Goal: Task Accomplishment & Management: Manage account settings

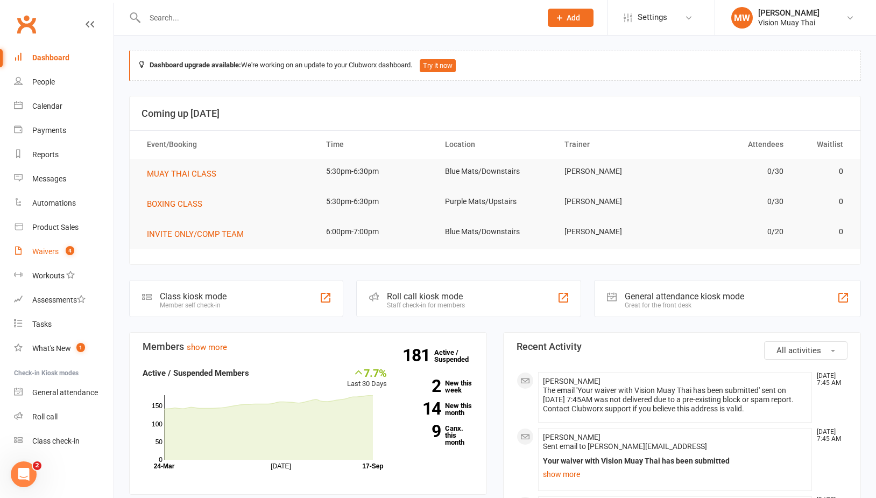
click at [54, 257] on link "Waivers 4" at bounding box center [64, 251] width 100 height 24
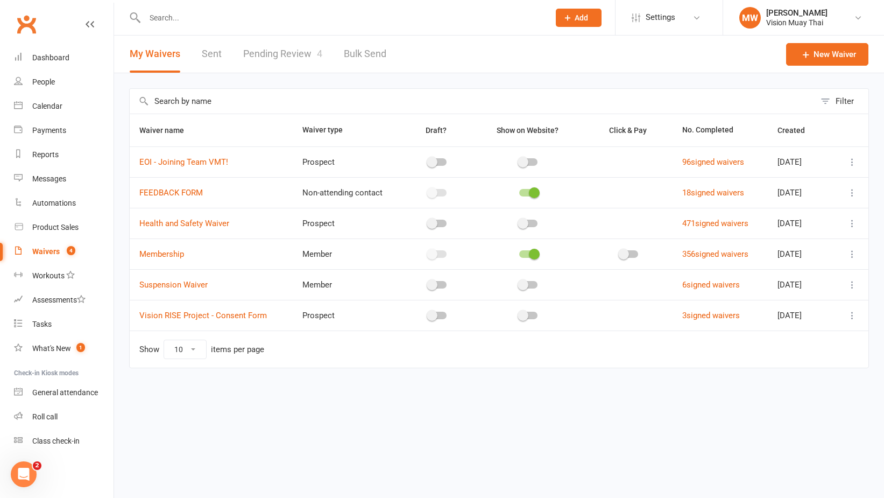
click at [310, 53] on link "Pending Review 4" at bounding box center [282, 54] width 79 height 37
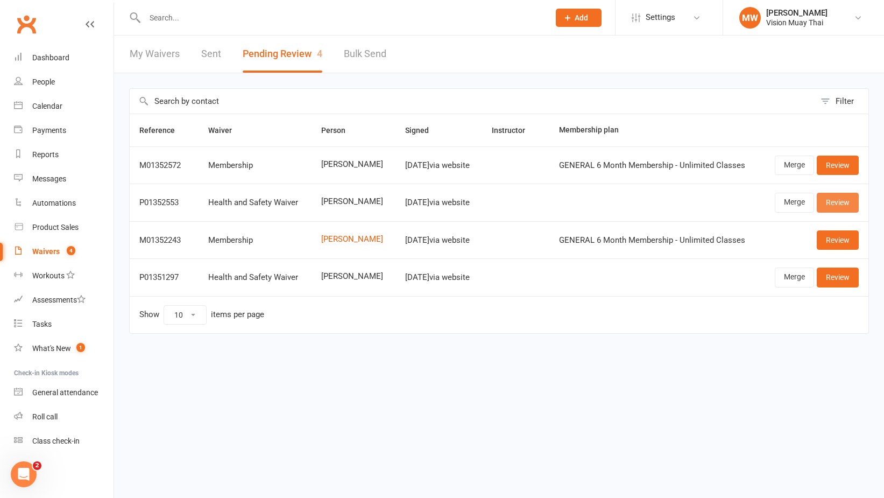
click at [826, 202] on link "Review" at bounding box center [838, 202] width 42 height 19
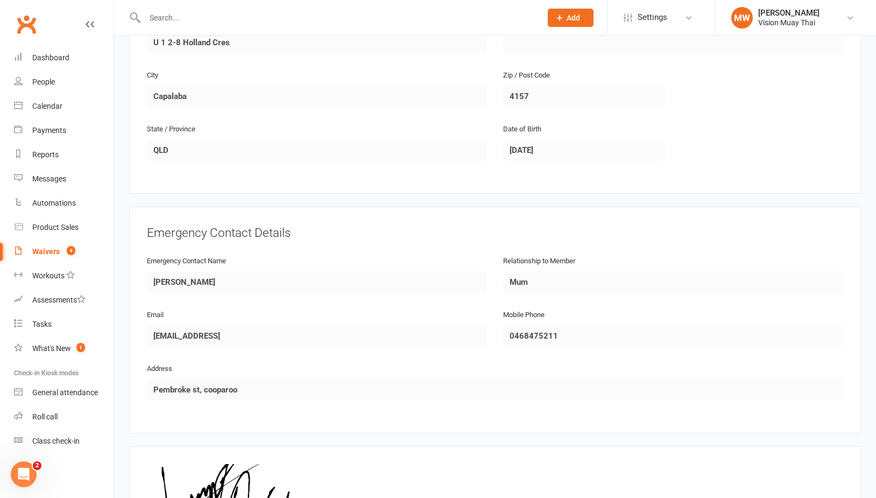
scroll to position [480, 0]
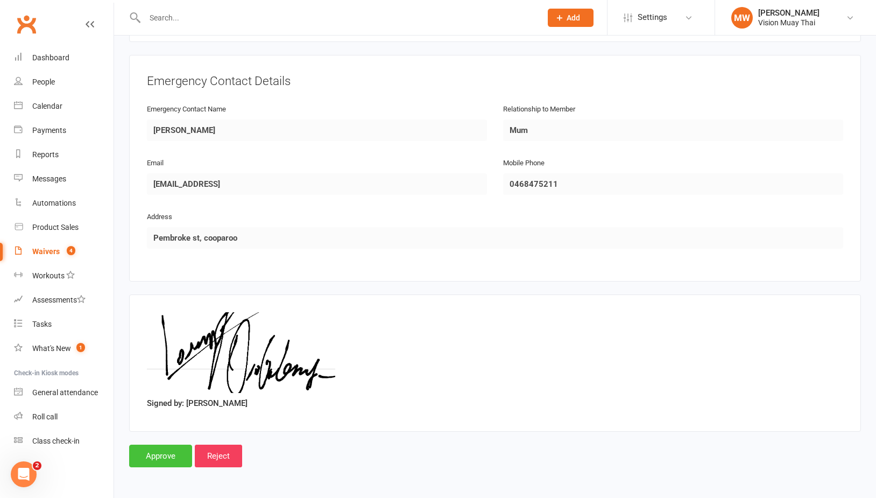
click at [153, 445] on input "Approve" at bounding box center [160, 456] width 63 height 23
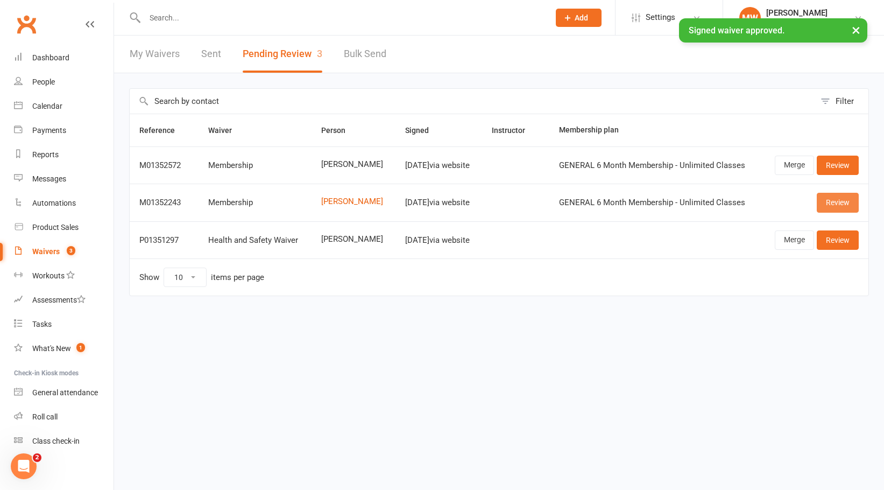
click at [837, 199] on link "Review" at bounding box center [838, 202] width 42 height 19
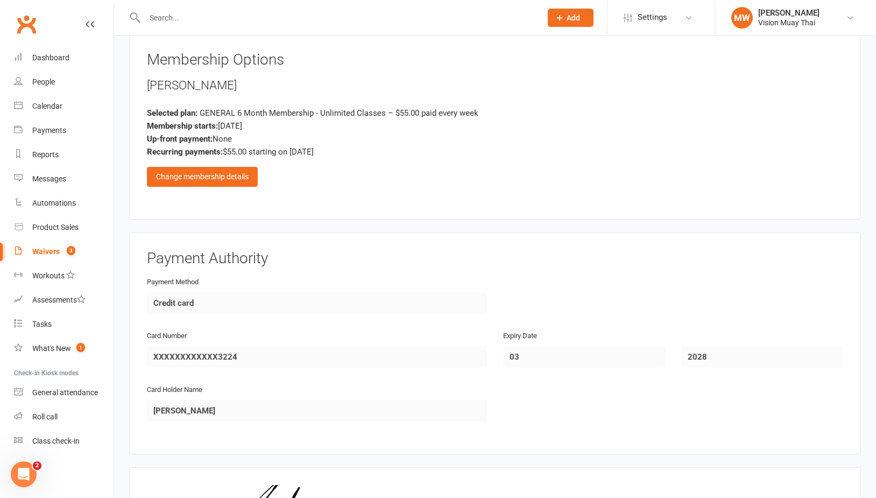
scroll to position [860, 0]
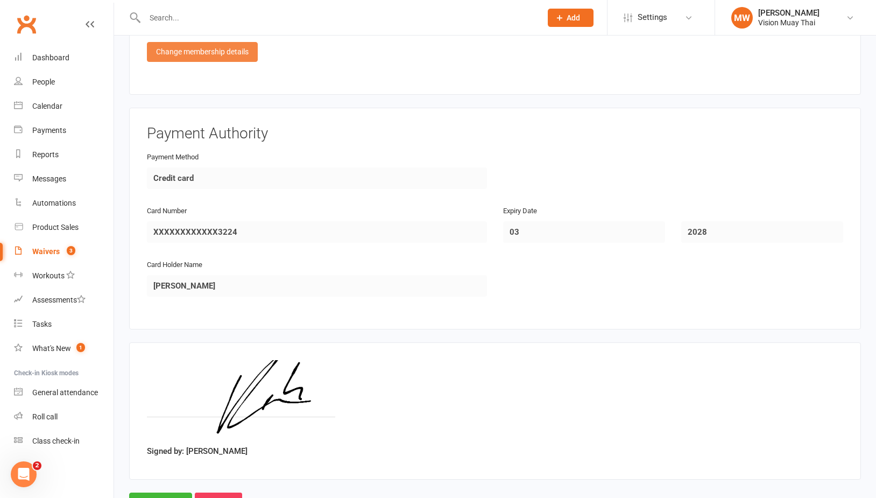
click at [205, 42] on div "Change membership details" at bounding box center [202, 51] width 111 height 19
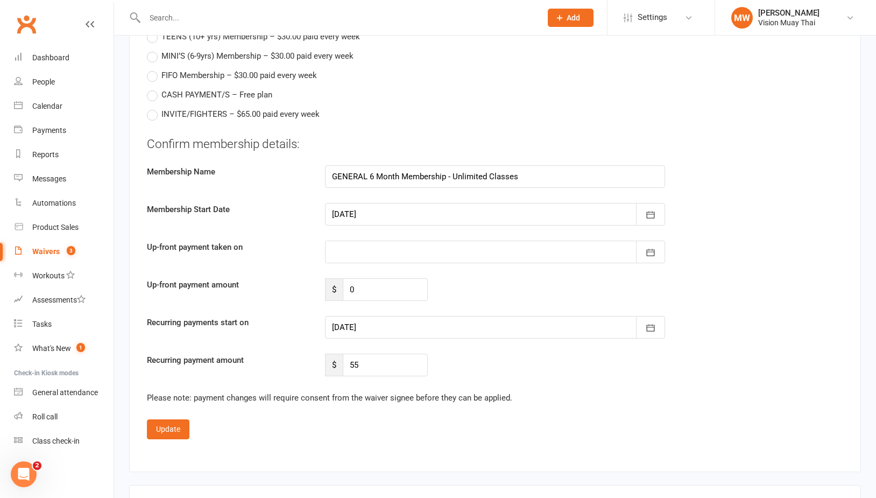
scroll to position [1099, 0]
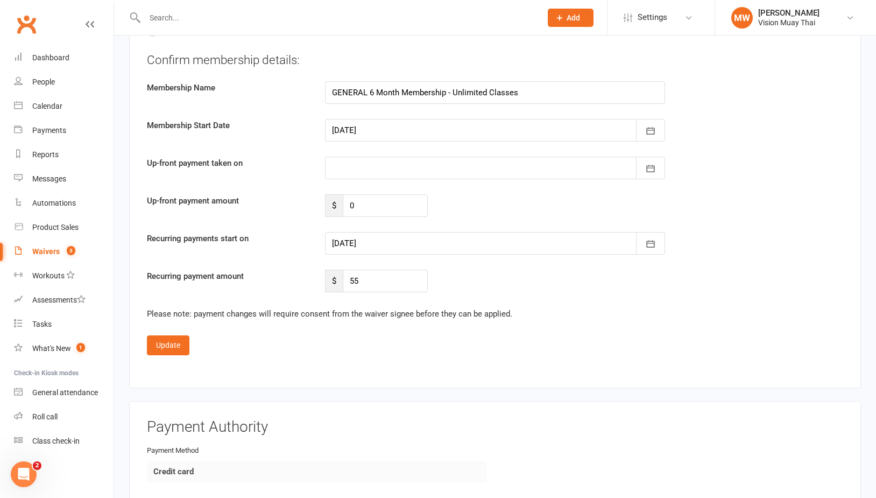
click at [400, 233] on div at bounding box center [495, 243] width 340 height 23
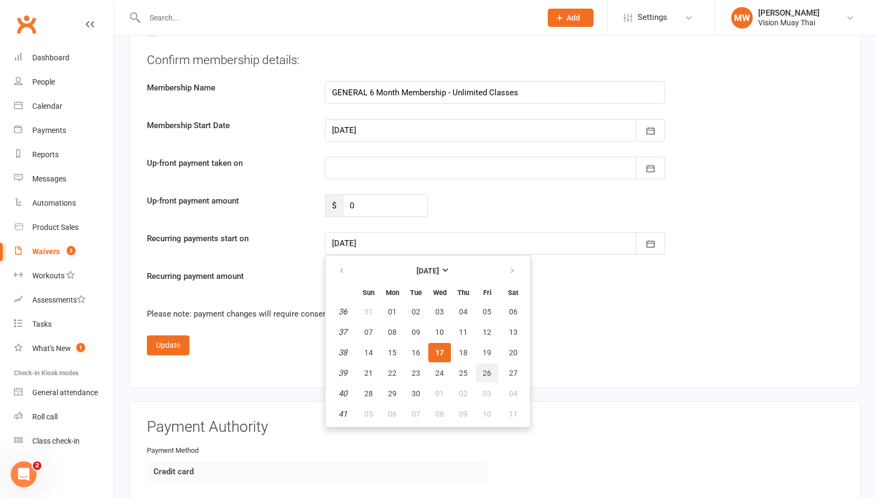
click at [489, 369] on span "26" at bounding box center [487, 373] width 9 height 9
type input "[DATE]"
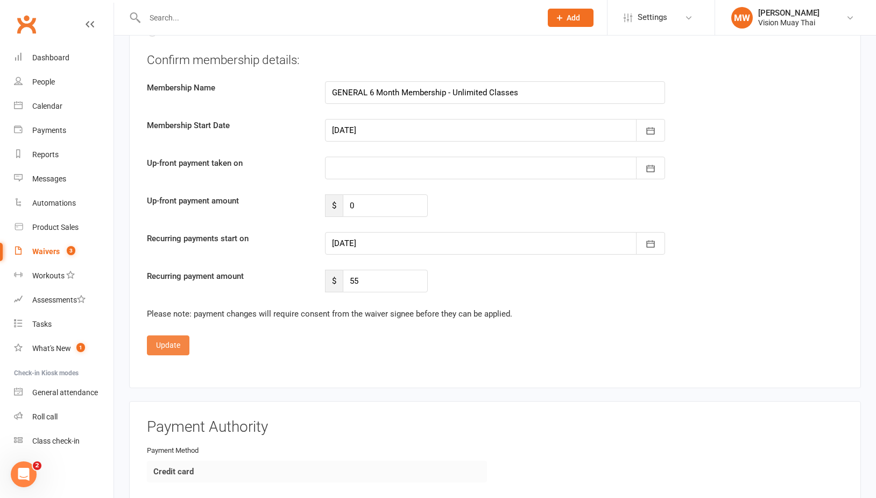
click at [188, 340] on button "Update" at bounding box center [168, 344] width 43 height 19
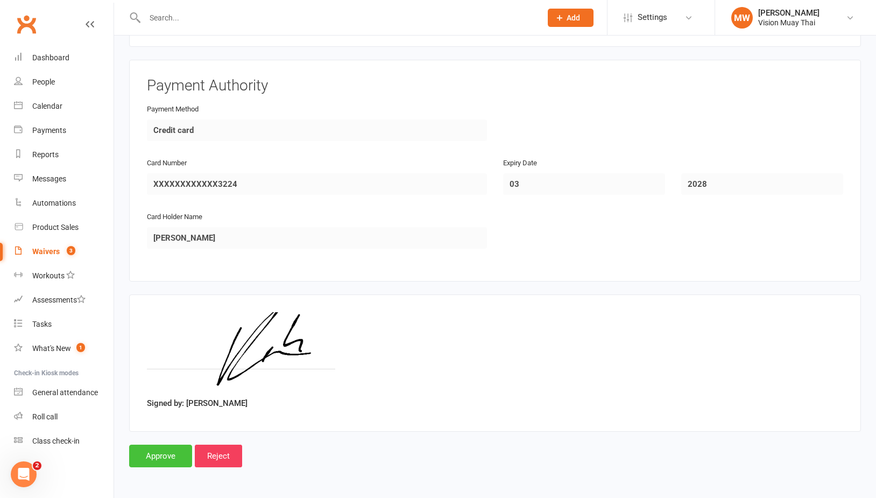
click at [164, 445] on input "Approve" at bounding box center [160, 456] width 63 height 23
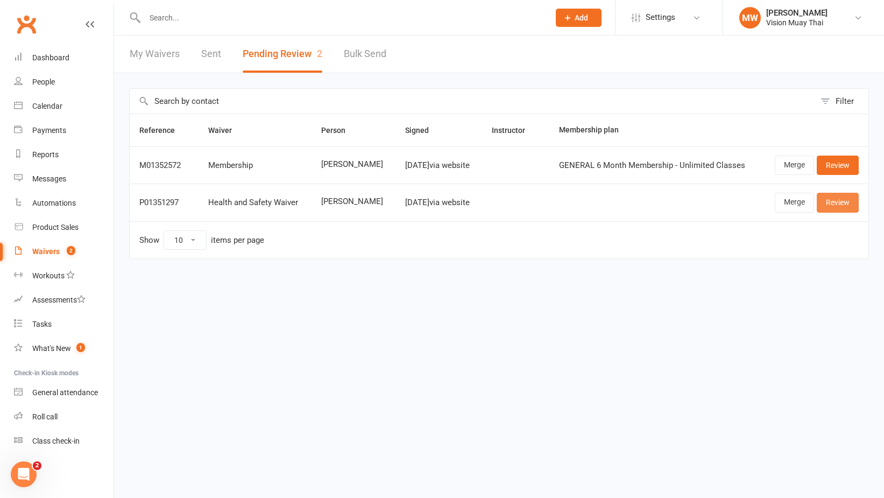
click at [848, 201] on link "Review" at bounding box center [838, 202] width 42 height 19
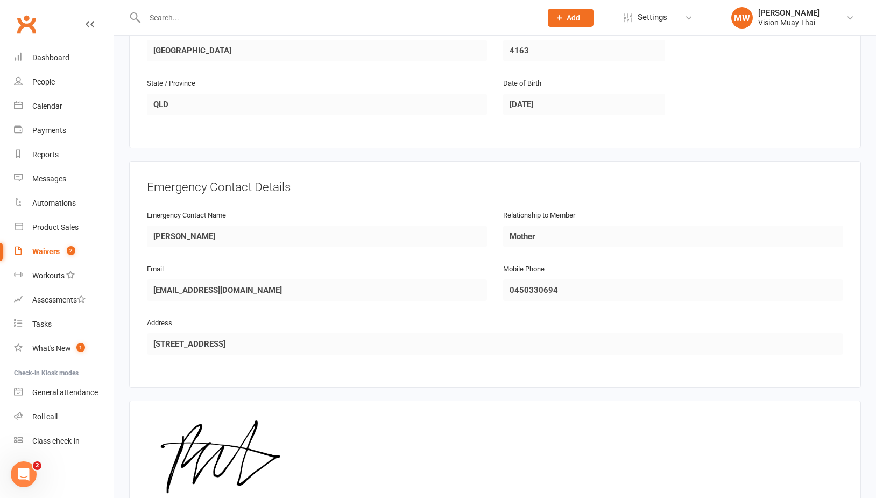
scroll to position [480, 0]
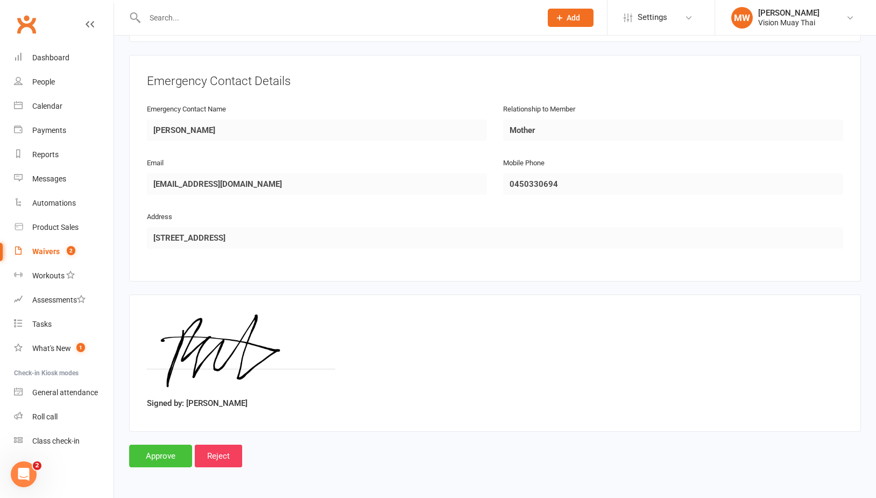
click at [177, 445] on input "Approve" at bounding box center [160, 456] width 63 height 23
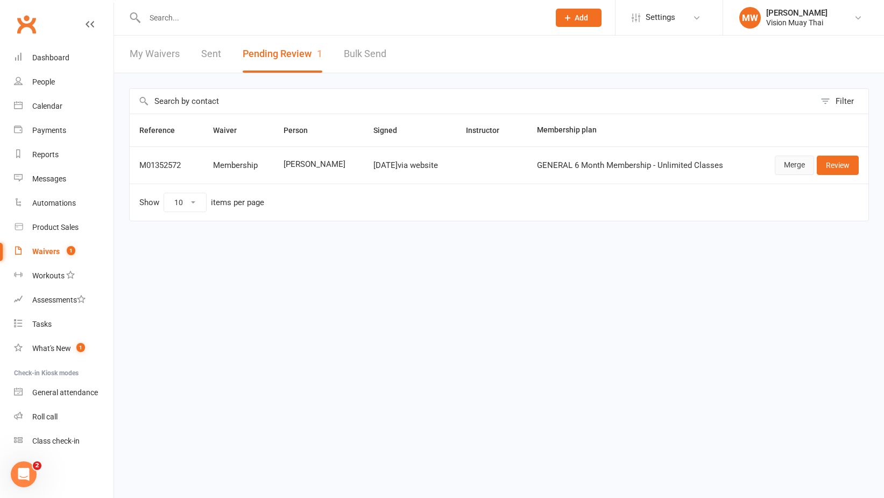
click at [803, 168] on link "Merge" at bounding box center [794, 165] width 39 height 19
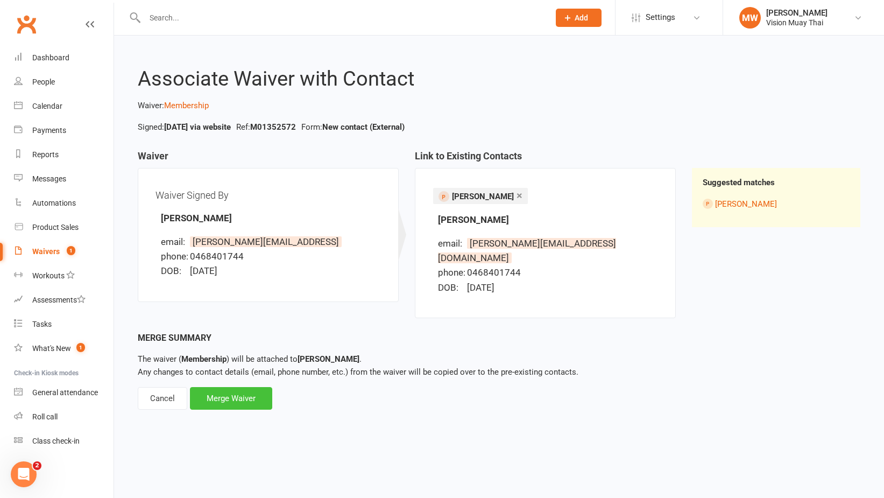
click at [227, 390] on div "Merge Waiver" at bounding box center [231, 398] width 82 height 23
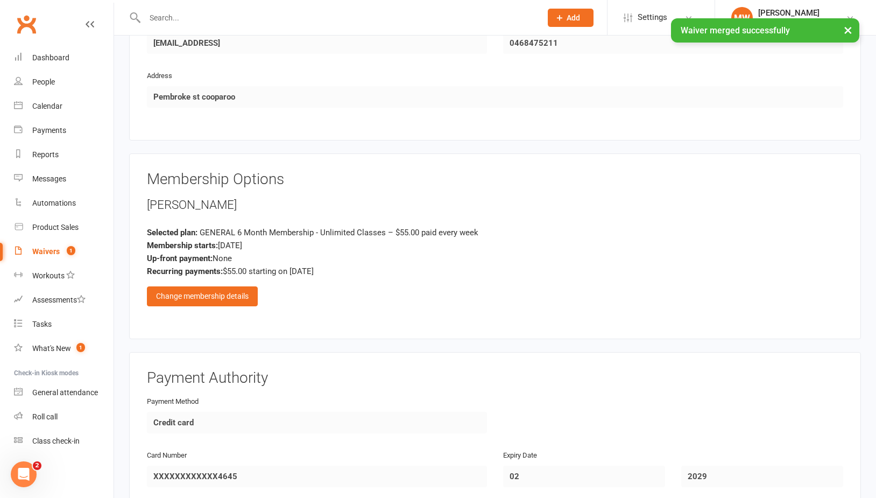
scroll to position [694, 0]
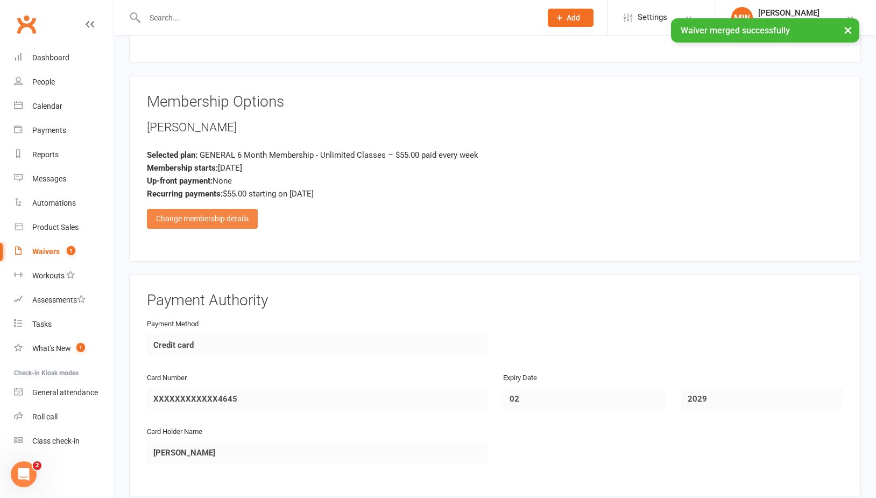
click at [196, 213] on div "Change membership details" at bounding box center [202, 218] width 111 height 19
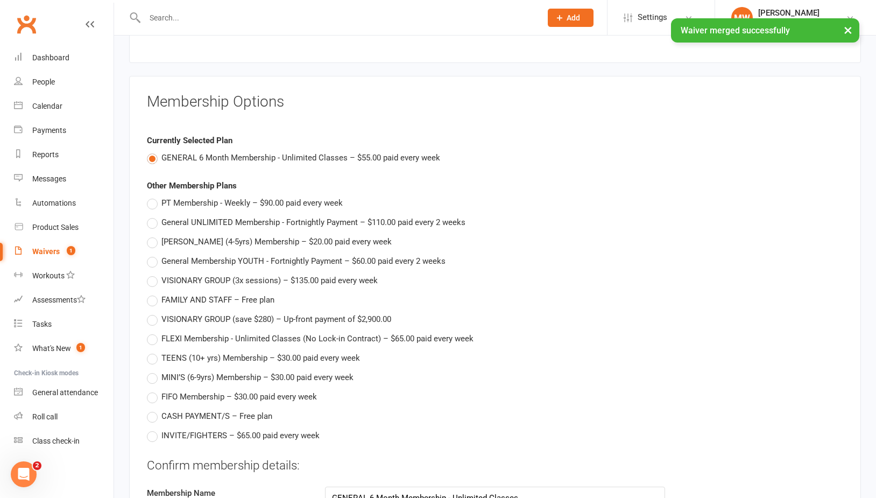
scroll to position [1034, 0]
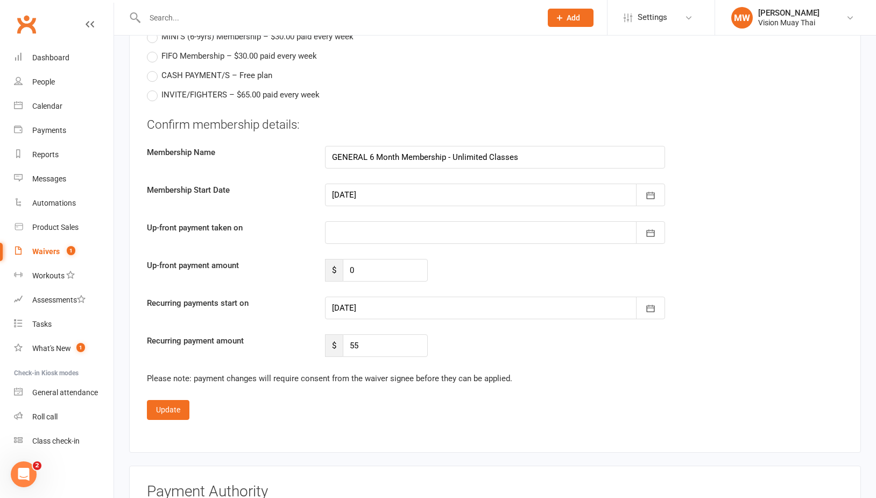
click at [388, 300] on div at bounding box center [495, 308] width 340 height 23
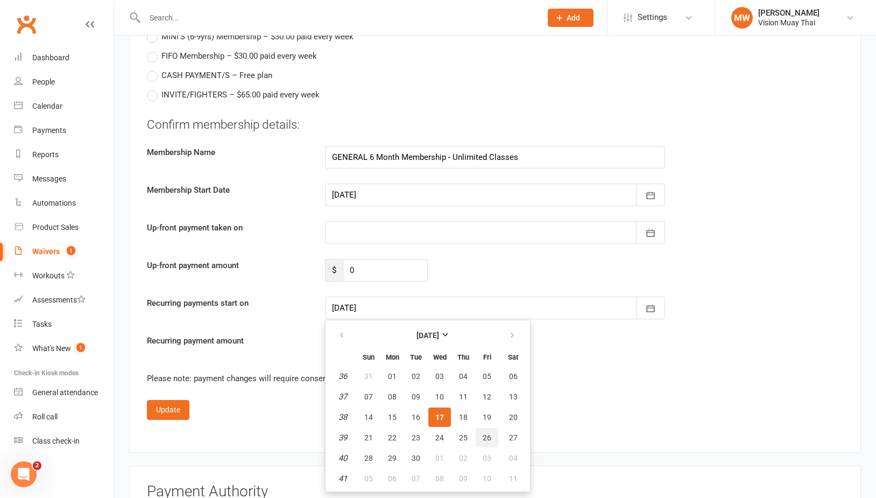
click at [488, 438] on button "26" at bounding box center [487, 437] width 23 height 19
type input "[DATE]"
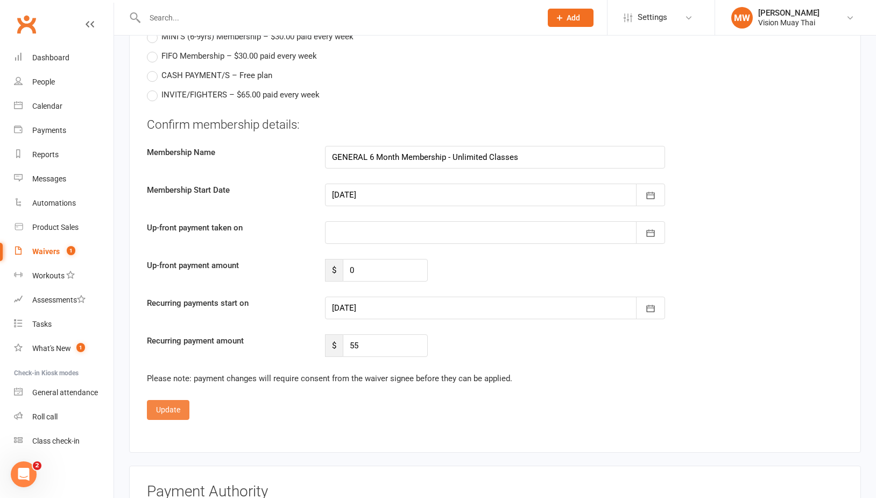
click at [153, 403] on button "Update" at bounding box center [168, 409] width 43 height 19
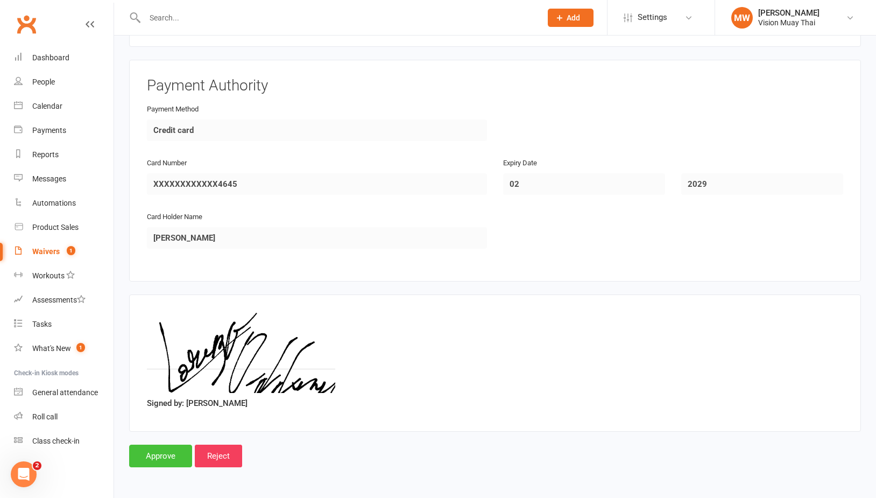
click at [156, 450] on input "Approve" at bounding box center [160, 456] width 63 height 23
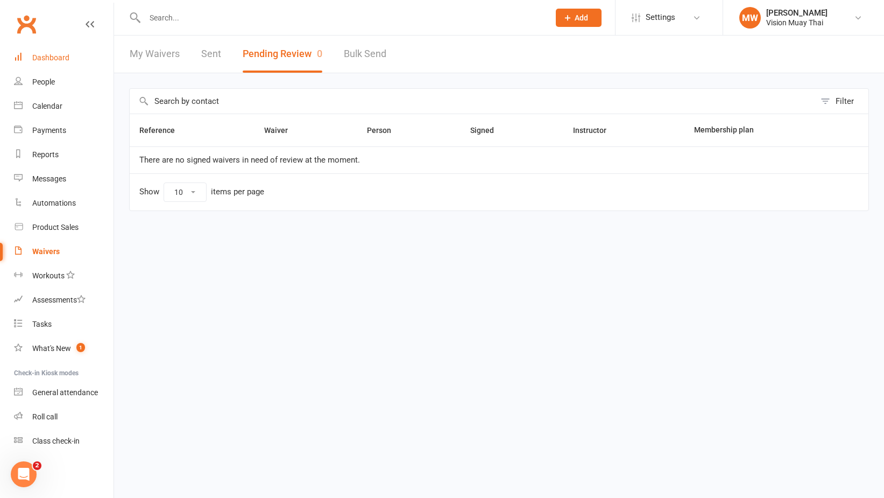
click at [74, 58] on link "Dashboard" at bounding box center [64, 58] width 100 height 24
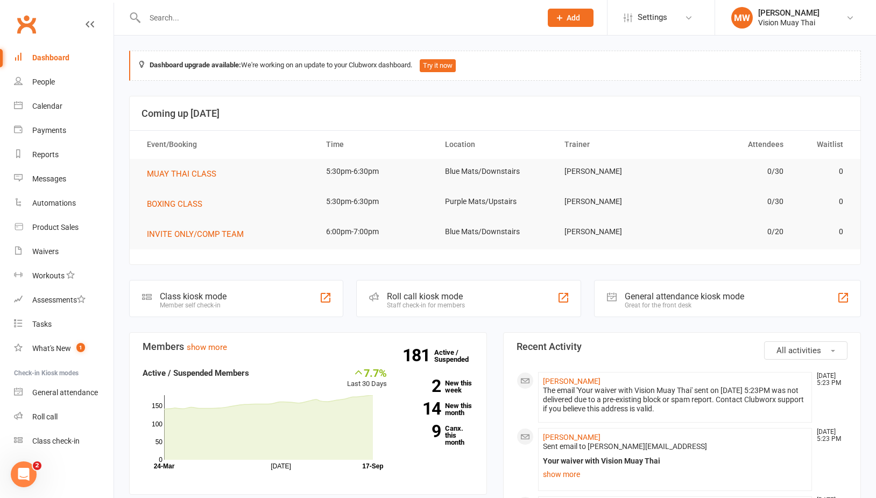
click at [45, 65] on link "Dashboard" at bounding box center [64, 58] width 100 height 24
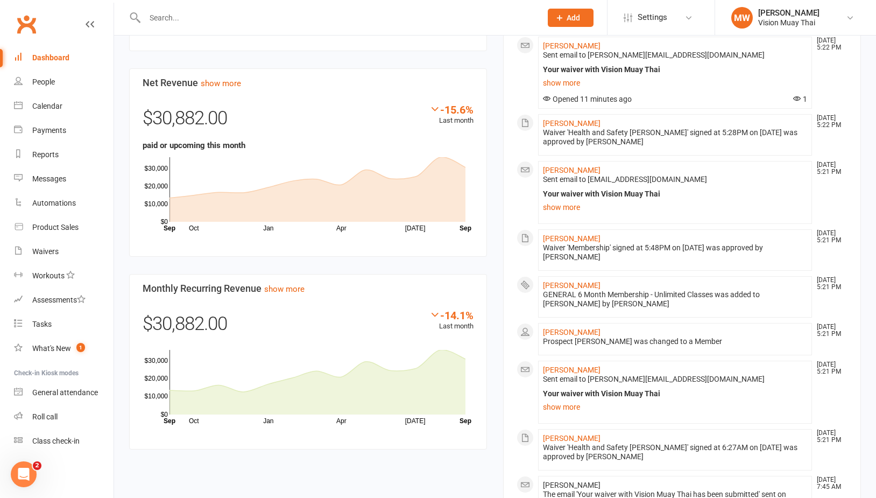
scroll to position [1028, 0]
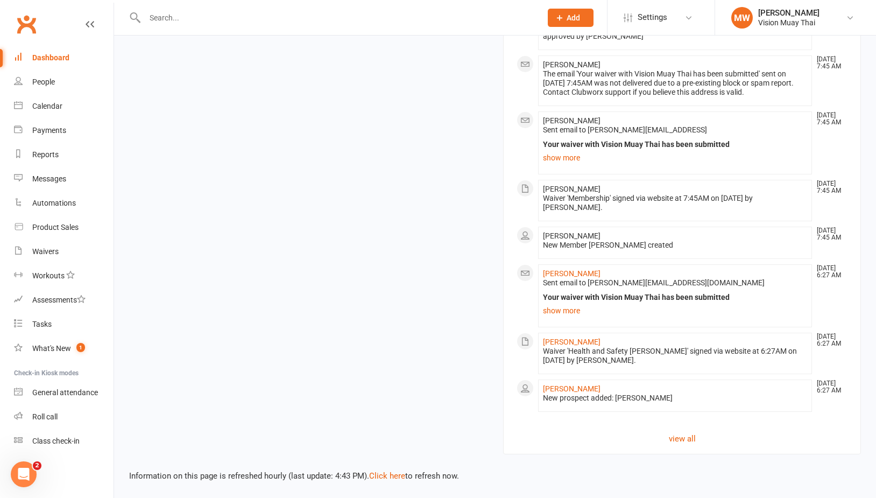
click at [40, 64] on link "Dashboard" at bounding box center [64, 58] width 100 height 24
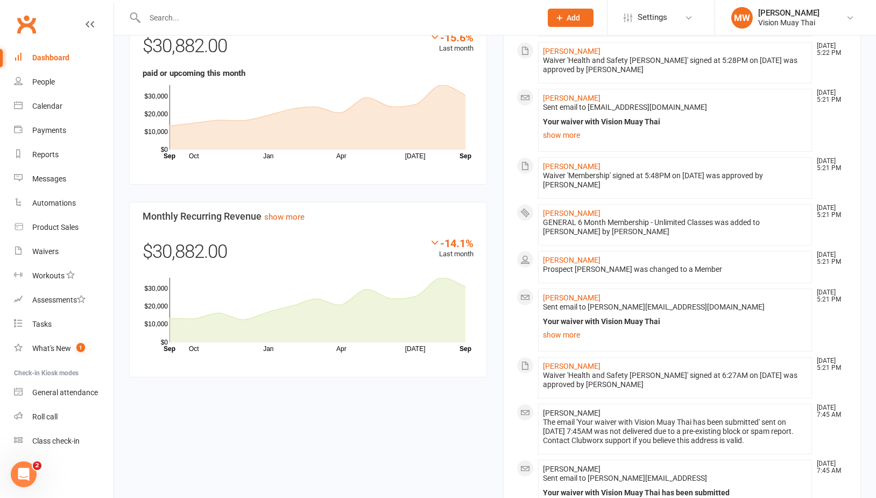
scroll to position [0, 0]
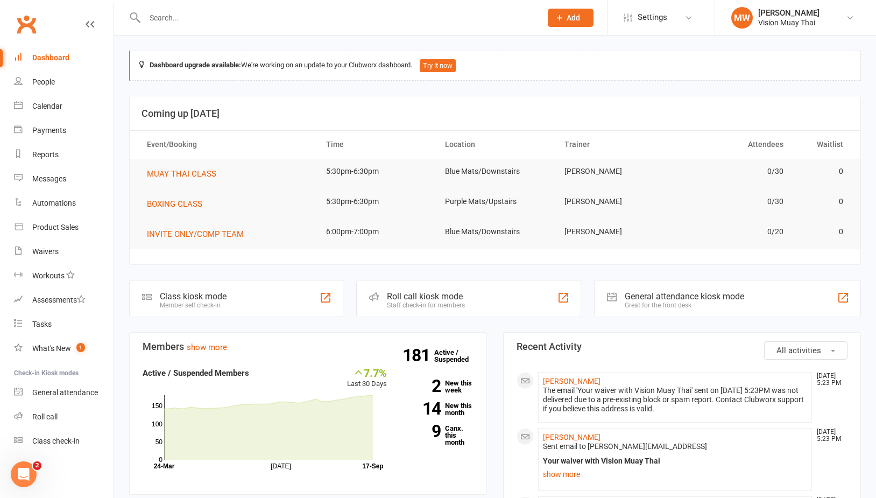
click at [61, 66] on link "Dashboard" at bounding box center [64, 58] width 100 height 24
click at [62, 52] on link "Dashboard" at bounding box center [64, 58] width 100 height 24
click at [68, 56] on div "Dashboard" at bounding box center [50, 57] width 37 height 9
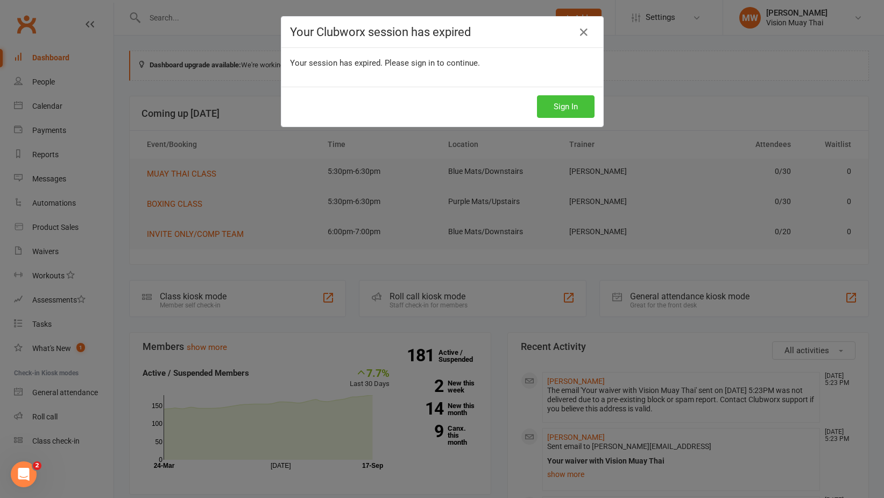
click at [577, 109] on button "Sign In" at bounding box center [566, 106] width 58 height 23
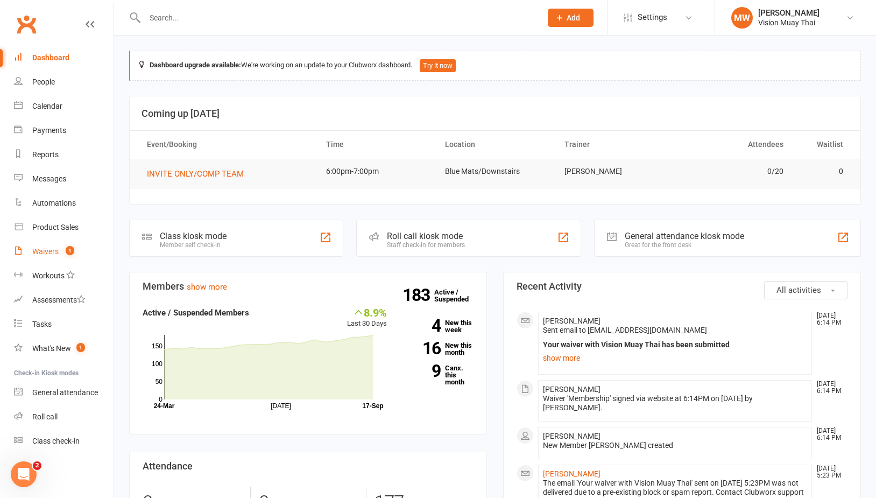
click at [58, 252] on div "Waivers" at bounding box center [45, 251] width 26 height 9
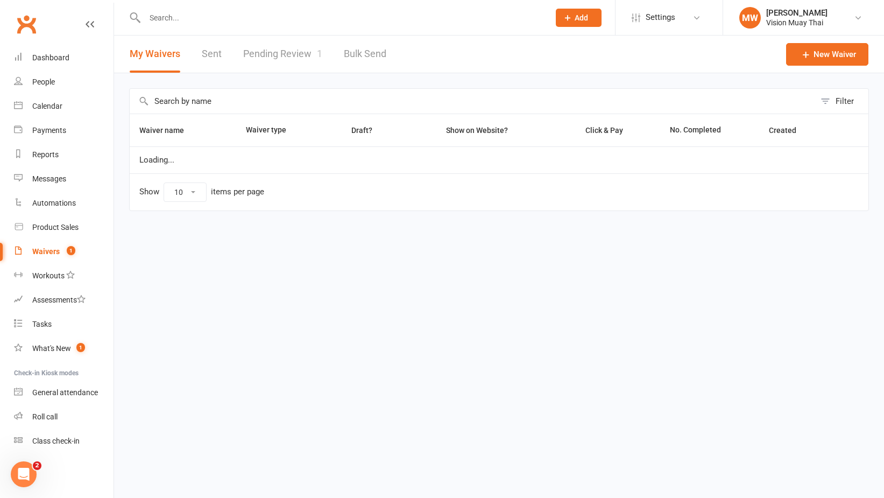
click at [271, 55] on link "Pending Review 1" at bounding box center [282, 54] width 79 height 37
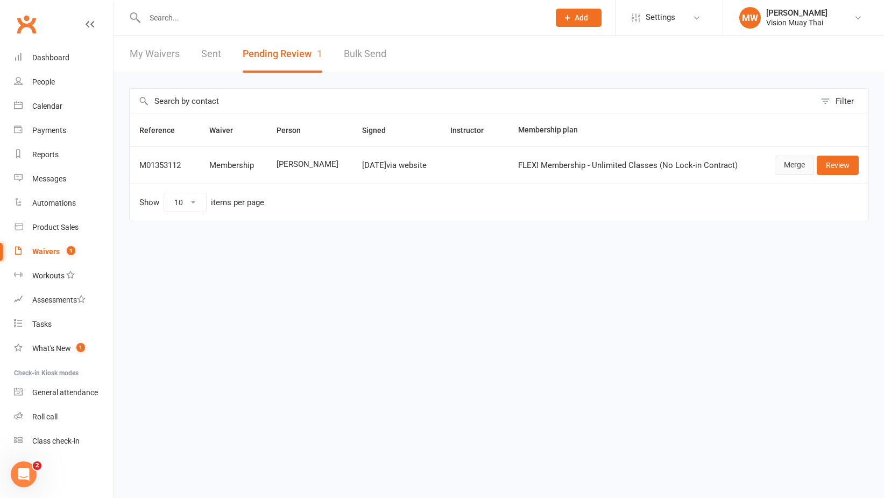
click at [780, 168] on link "Merge" at bounding box center [794, 165] width 39 height 19
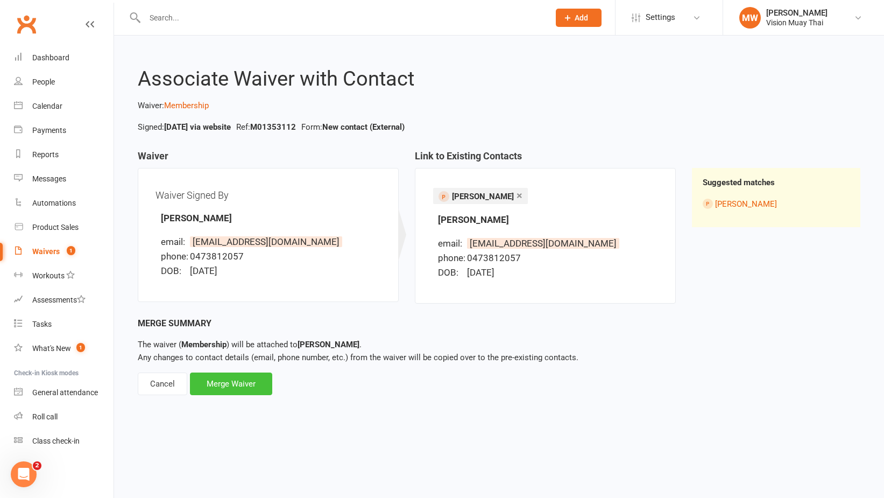
click at [255, 386] on div "Merge Waiver" at bounding box center [231, 383] width 82 height 23
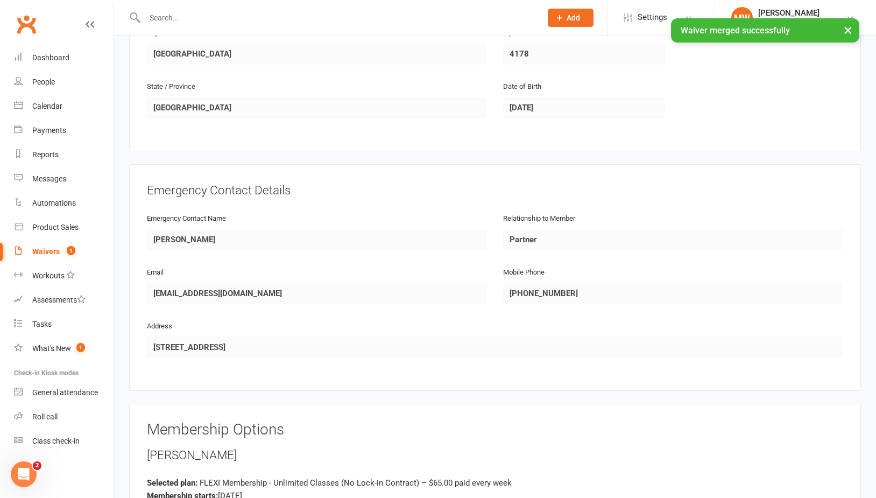
scroll to position [739, 0]
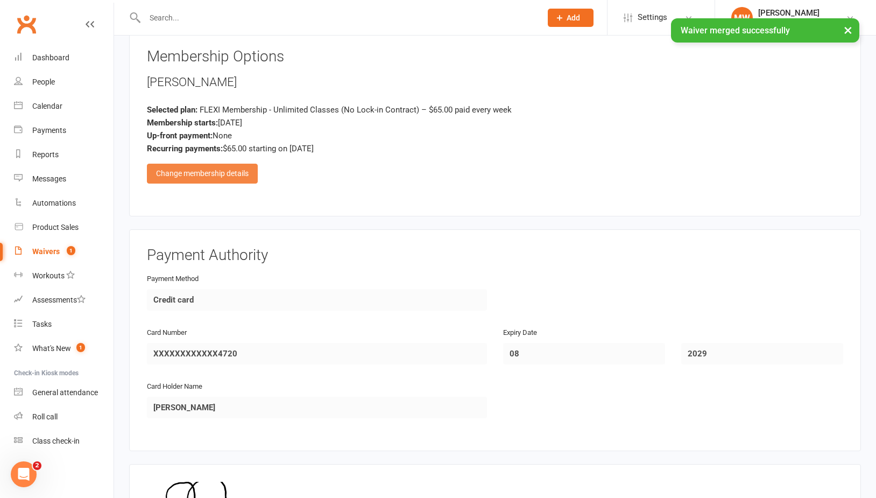
click at [239, 166] on div "Change membership details" at bounding box center [202, 173] width 111 height 19
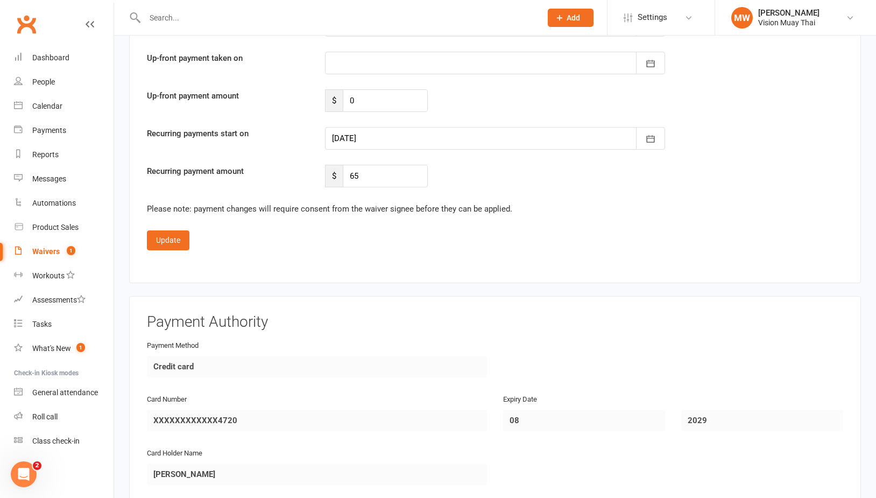
scroll to position [1442, 0]
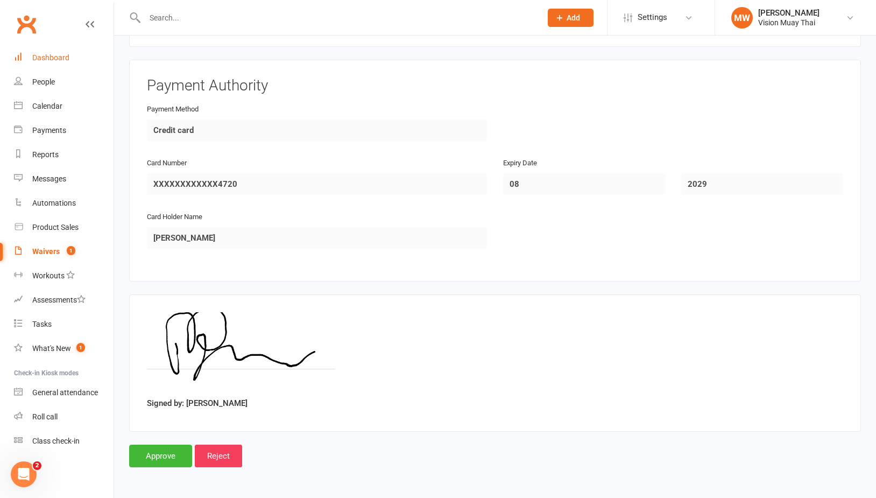
click at [83, 69] on link "Dashboard" at bounding box center [64, 58] width 100 height 24
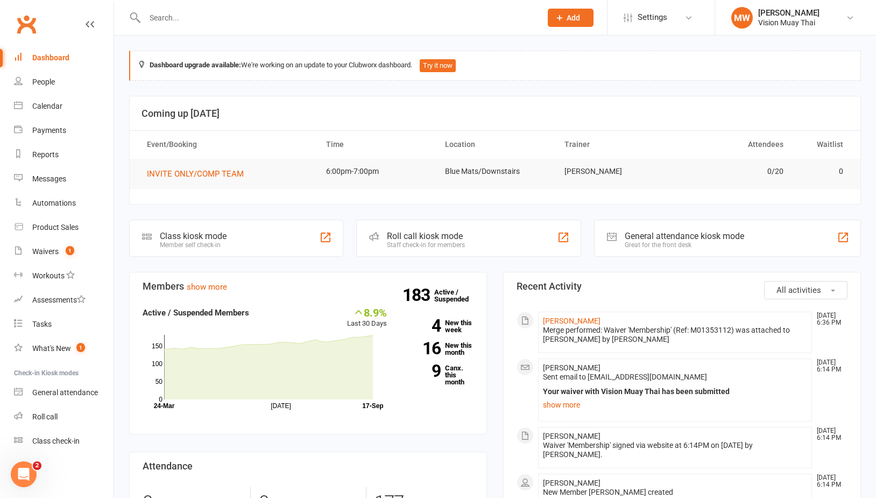
click at [64, 54] on div "Dashboard" at bounding box center [50, 57] width 37 height 9
